Goal: Check status: Check status

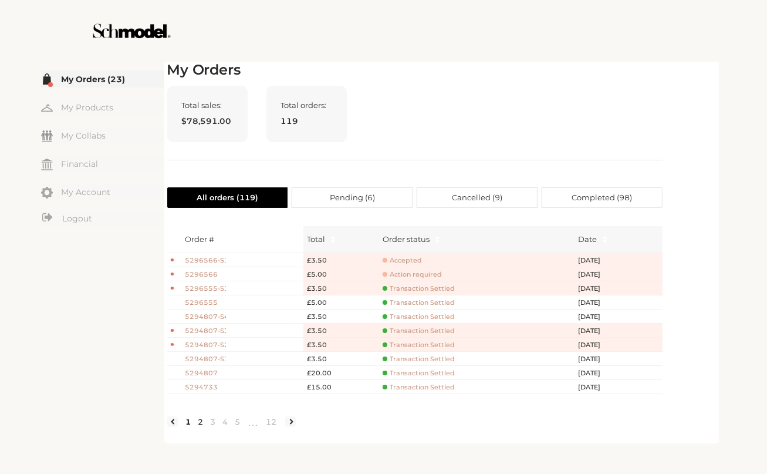
click at [200, 427] on link "2" at bounding box center [201, 421] width 12 height 11
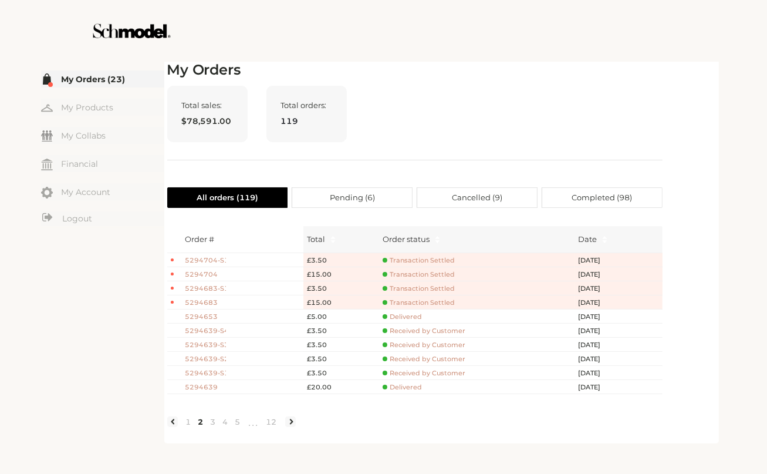
click at [214, 302] on span "5294683" at bounding box center [206, 303] width 41 height 10
click at [198, 298] on span "5294683" at bounding box center [206, 303] width 41 height 10
click at [419, 301] on span "Transaction Settled" at bounding box center [419, 302] width 72 height 9
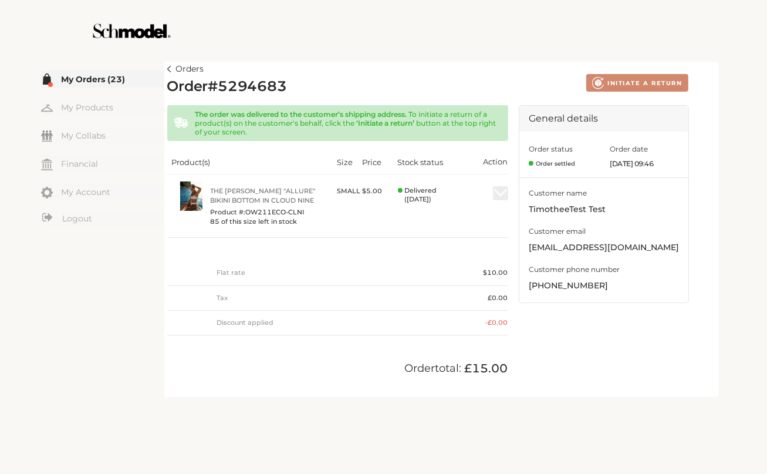
click at [758, 195] on div "☰ My Orders (23) My Products My Collabs Dashboard Financial My Account Logout I…" at bounding box center [383, 228] width 767 height 338
click at [171, 69] on img at bounding box center [169, 69] width 4 height 6
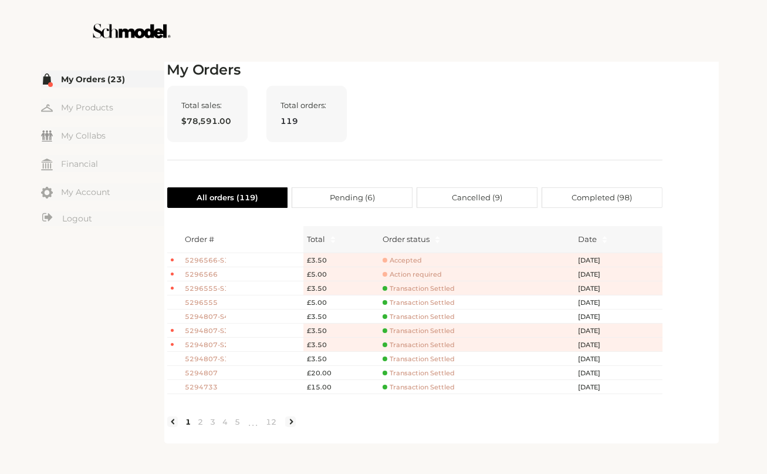
click at [196, 385] on span "5294733" at bounding box center [206, 387] width 41 height 10
click at [488, 99] on div "Total sales: $78,591.00 Total orders: 119" at bounding box center [414, 123] width 495 height 75
click at [422, 386] on span "Transaction Settled" at bounding box center [419, 387] width 72 height 9
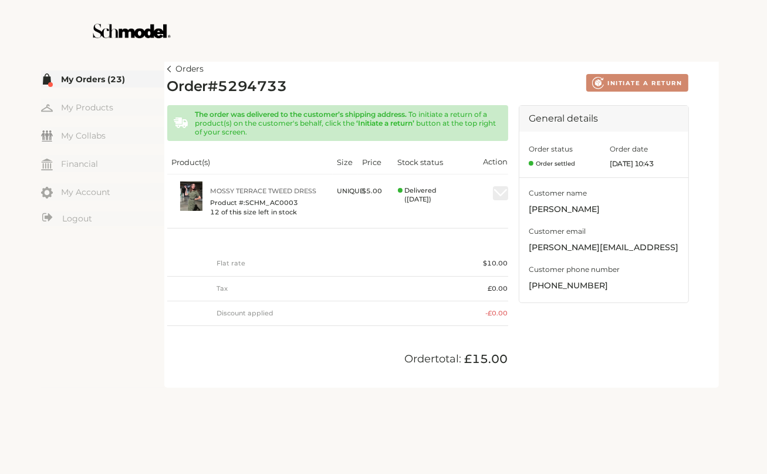
click at [166, 73] on article "Orders Order # 5294733 Created with Lunacy INITIATE A RETURN The order was deli…" at bounding box center [441, 223] width 555 height 329
click at [170, 69] on img at bounding box center [169, 69] width 4 height 6
